Goal: Task Accomplishment & Management: Complete application form

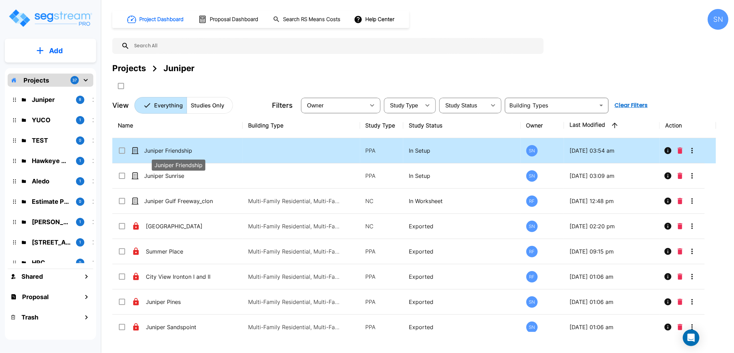
click at [172, 153] on p "Juniper Friendship" at bounding box center [178, 150] width 69 height 8
checkbox input "true"
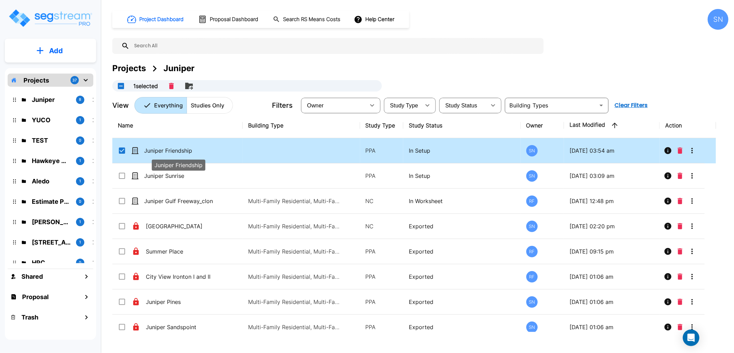
click at [172, 153] on p "Juniper Friendship" at bounding box center [178, 150] width 69 height 8
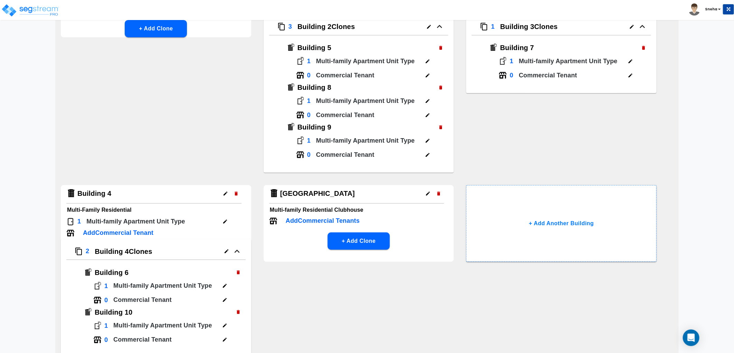
scroll to position [190, 0]
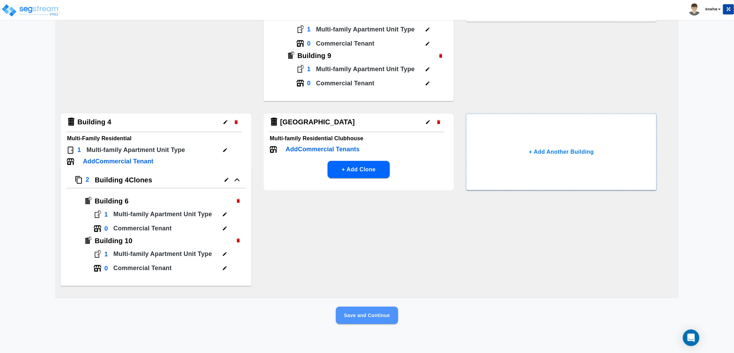
click at [358, 316] on button "Save and Continue" at bounding box center [367, 315] width 62 height 17
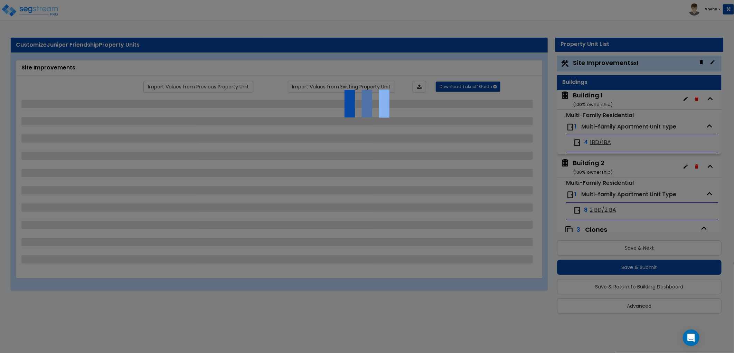
scroll to position [0, 0]
select select "2"
select select "1"
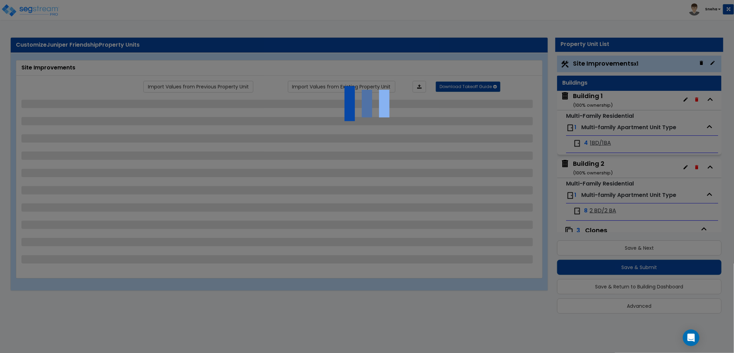
select select "3"
select select "1"
select select "2"
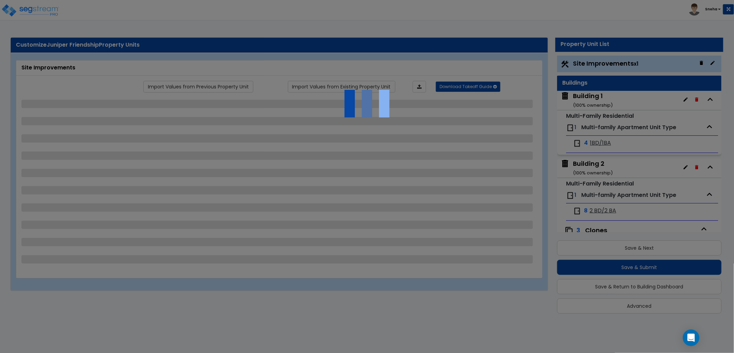
select select "4"
select select "1"
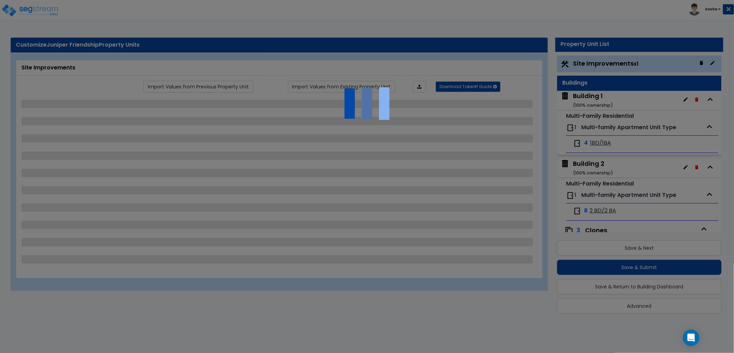
select select "1"
select select "2"
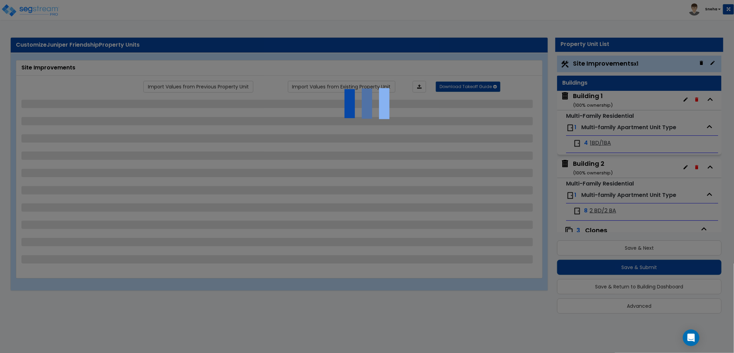
select select "3"
select select "2"
select select "1"
select select "2"
select select "1"
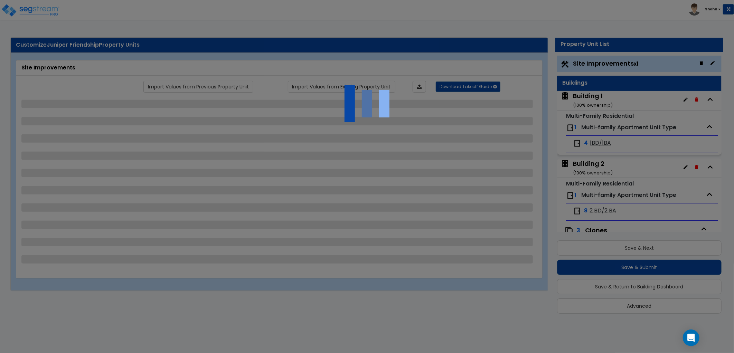
select select "2"
select select "1"
